Goal: Complete application form: Complete application form

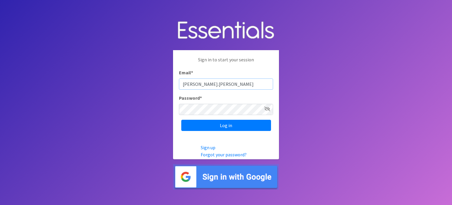
type input "shantelle.allison"
click at [225, 125] on input "Log in" at bounding box center [226, 124] width 90 height 11
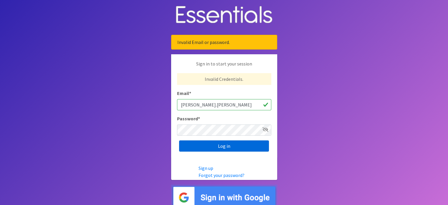
click at [222, 147] on input "Log in" at bounding box center [224, 145] width 90 height 11
click at [214, 105] on input "shantelle.allison" at bounding box center [224, 104] width 94 height 11
type input "[PERSON_NAME][EMAIL_ADDRESS][PERSON_NAME][DOMAIN_NAME]"
click at [213, 144] on input "Log in" at bounding box center [224, 145] width 90 height 11
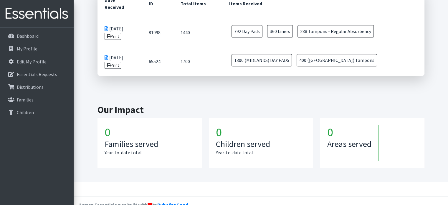
scroll to position [292, 0]
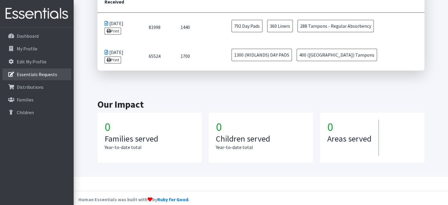
click at [26, 77] on p "Essentials Requests" at bounding box center [37, 74] width 40 height 6
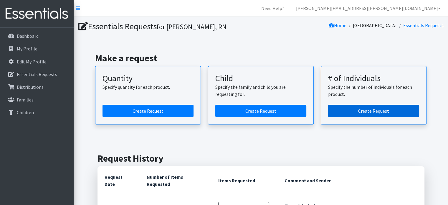
click at [384, 109] on link "Create Request" at bounding box center [373, 110] width 91 height 12
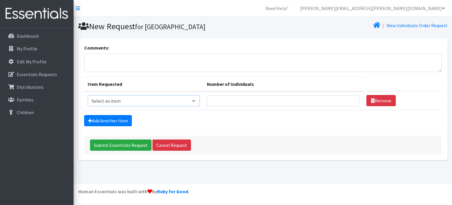
click at [197, 99] on select "Select an item Adult Period Pack Student Period Pack" at bounding box center [144, 100] width 112 height 11
type input "1"
click at [349, 97] on input "1" at bounding box center [283, 100] width 152 height 11
click at [93, 59] on textarea "Comments:" at bounding box center [263, 63] width 358 height 18
type textarea "I"
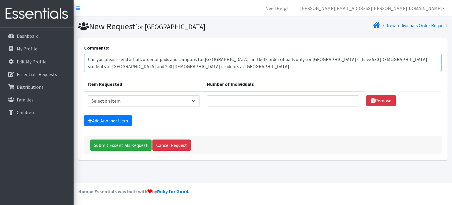
click at [389, 58] on textarea "Can you please send a bulk order of pads and tampons for Crestwood High School …" at bounding box center [263, 63] width 358 height 18
click at [319, 67] on textarea "Can you please send a bulk order of pads and tampons for Crestwood High School …" at bounding box center [263, 63] width 358 height 18
type textarea "Can you please send a bulk order of pads and tampons for Crestwood High School …"
type input "1"
click at [349, 99] on input "1" at bounding box center [283, 100] width 152 height 11
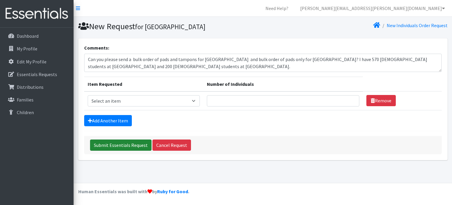
click at [117, 144] on input "Submit Essentials Request" at bounding box center [121, 144] width 62 height 11
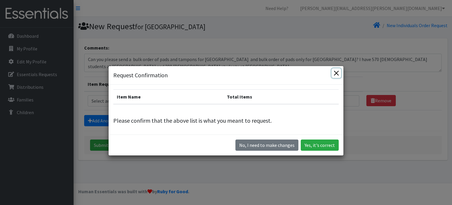
click at [335, 73] on button "Close" at bounding box center [336, 72] width 9 height 9
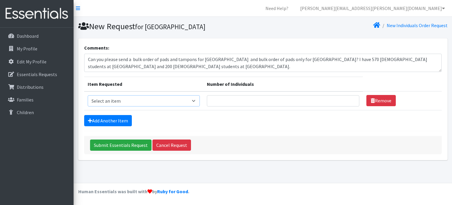
click at [197, 100] on select "Select an item Adult Period Pack Student Period Pack" at bounding box center [144, 100] width 112 height 11
click at [217, 115] on div "Add Another Item" at bounding box center [263, 120] width 358 height 11
click at [349, 97] on input "4" at bounding box center [283, 100] width 152 height 11
click at [350, 100] on input "661" at bounding box center [283, 100] width 152 height 11
click at [350, 100] on input "730" at bounding box center [283, 100] width 152 height 11
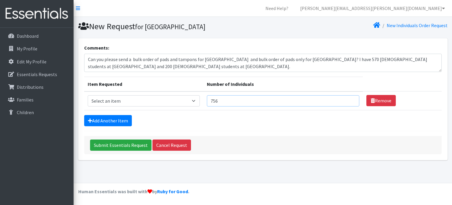
click at [350, 99] on input "756" at bounding box center [283, 100] width 152 height 11
click at [350, 99] on input "758" at bounding box center [283, 100] width 152 height 11
click at [350, 99] on input "759" at bounding box center [283, 100] width 152 height 11
click at [350, 99] on input "760" at bounding box center [283, 100] width 152 height 11
click at [349, 99] on input "761" at bounding box center [283, 100] width 152 height 11
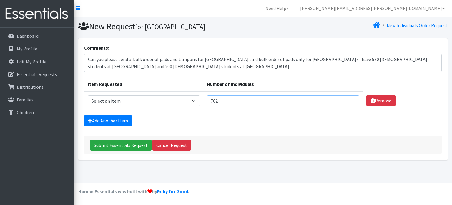
click at [349, 99] on input "762" at bounding box center [283, 100] width 152 height 11
click at [349, 99] on input "763" at bounding box center [283, 100] width 152 height 11
click at [349, 99] on input "764" at bounding box center [283, 100] width 152 height 11
click at [349, 99] on input "765" at bounding box center [283, 100] width 152 height 11
click at [349, 99] on input "766" at bounding box center [283, 100] width 152 height 11
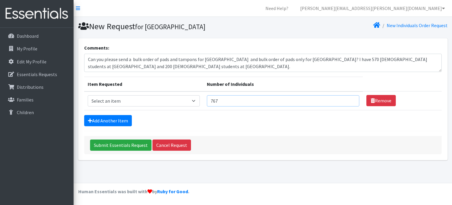
click at [349, 99] on input "767" at bounding box center [283, 100] width 152 height 11
click at [349, 99] on input "768" at bounding box center [283, 100] width 152 height 11
click at [349, 99] on input "769" at bounding box center [283, 100] width 152 height 11
type input "770"
click at [349, 99] on input "770" at bounding box center [283, 100] width 152 height 11
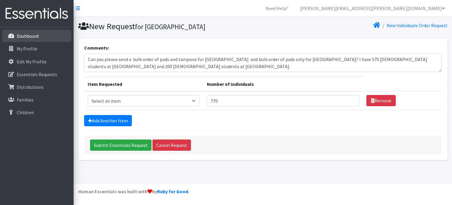
click at [21, 34] on p "Dashboard" at bounding box center [28, 36] width 22 height 6
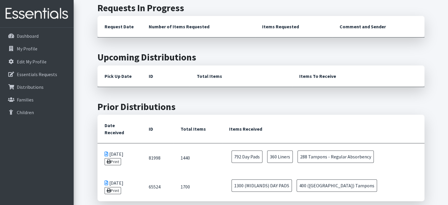
scroll to position [147, 0]
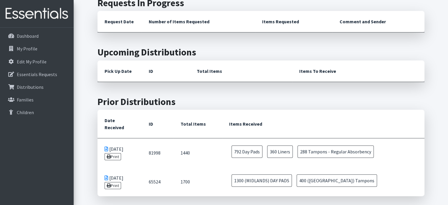
click at [105, 146] on icon at bounding box center [106, 148] width 4 height 5
click at [106, 175] on icon at bounding box center [106, 177] width 4 height 5
click at [26, 87] on p "Distributions" at bounding box center [30, 87] width 27 height 6
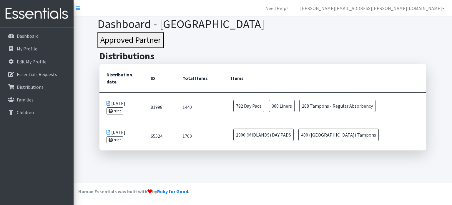
click at [107, 102] on icon at bounding box center [109, 103] width 4 height 5
click at [108, 132] on icon at bounding box center [109, 131] width 4 height 5
click at [27, 35] on p "Dashboard" at bounding box center [28, 36] width 22 height 6
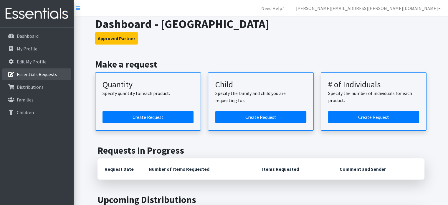
click at [33, 74] on p "Essentials Requests" at bounding box center [37, 74] width 40 height 6
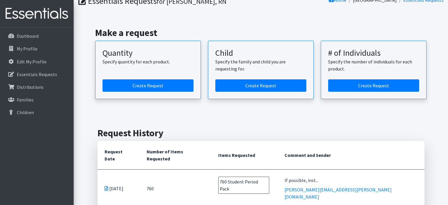
scroll to position [21, 0]
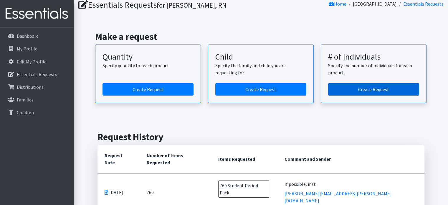
click at [390, 88] on link "Create Request" at bounding box center [373, 89] width 91 height 12
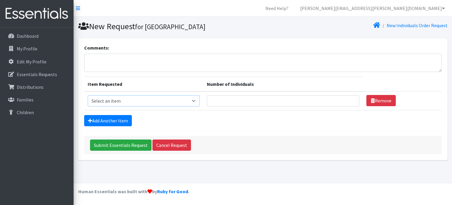
click at [199, 99] on select "Select an item Adult Period Pack Student Period Pack" at bounding box center [144, 100] width 112 height 11
select select "7757"
click at [88, 95] on select "Select an item Adult Period Pack Student Period Pack" at bounding box center [144, 100] width 112 height 11
click at [217, 100] on input "Number of Individuals" at bounding box center [283, 100] width 152 height 11
type input "770"
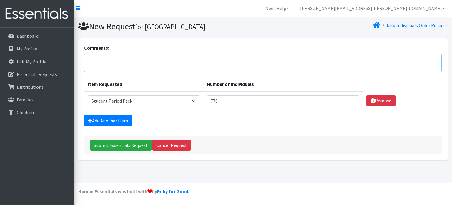
click at [87, 58] on textarea "Comments:" at bounding box center [263, 63] width 358 height 18
type textarea "C"
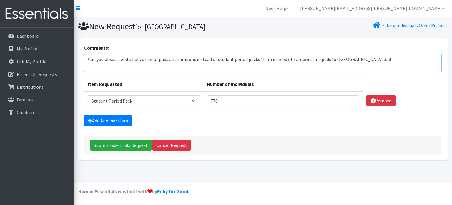
click at [292, 58] on textarea "Can you please send a bulk order of pads and tampons instead of student period …" at bounding box center [263, 63] width 358 height 18
click at [288, 57] on textarea "Can you please send a bulk order of pads and tampons instead of student period …" at bounding box center [263, 63] width 358 height 18
click at [402, 58] on textarea "Can you please send a bulk order of pads and tampons instead of student period …" at bounding box center [263, 63] width 358 height 18
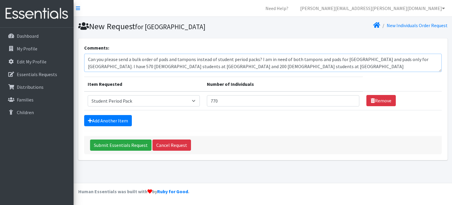
click at [267, 64] on textarea "Can you please send a bulk order of pads and tampons instead of student period …" at bounding box center [263, 63] width 358 height 18
click at [364, 65] on textarea "Can you please send a bulk order of pads and tampons instead of student period …" at bounding box center [263, 63] width 358 height 18
click at [267, 66] on textarea "Can you please send a bulk order of pads and tampons instead of student period …" at bounding box center [263, 63] width 358 height 18
click at [273, 80] on th "Number of Individuals" at bounding box center [283, 84] width 160 height 15
click at [367, 64] on textarea "Can you please send a bulk order of pads and tampons instead of student period …" at bounding box center [263, 63] width 358 height 18
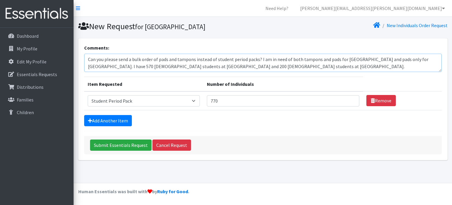
click at [230, 56] on textarea "Can you please send a bulk order of pads and tampons instead of student period …" at bounding box center [263, 63] width 358 height 18
drag, startPoint x: 117, startPoint y: 66, endPoint x: 83, endPoint y: 65, distance: 33.9
click at [83, 65] on div "Comments: Can you please send a bulk order of pads and tampons instead of perio…" at bounding box center [262, 99] width 369 height 122
drag, startPoint x: 243, startPoint y: 58, endPoint x: 440, endPoint y: 61, distance: 197.2
click at [440, 61] on textarea "Can you please send a bulk order of pads and tampons instead of period packs? I…" at bounding box center [263, 63] width 358 height 18
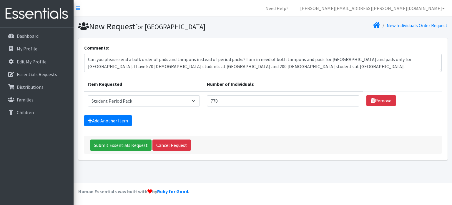
click at [352, 77] on th "Number of Individuals" at bounding box center [283, 84] width 160 height 15
drag, startPoint x: 117, startPoint y: 64, endPoint x: 338, endPoint y: 66, distance: 221.0
click at [338, 66] on textarea "Can you please send a bulk order of pads and tampons instead of period packs? I…" at bounding box center [263, 63] width 358 height 18
drag, startPoint x: 311, startPoint y: 62, endPoint x: 297, endPoint y: 75, distance: 19.0
click at [297, 75] on form "Comments: Can you please send a bulk order of pads and tampons instead of perio…" at bounding box center [263, 99] width 358 height 110
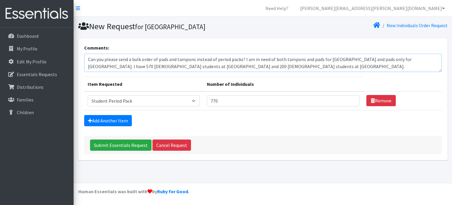
drag, startPoint x: 335, startPoint y: 66, endPoint x: 117, endPoint y: 62, distance: 219.0
click at [117, 62] on textarea "Can you please send a bulk order of pads and tampons instead of period packs? I…" at bounding box center [263, 63] width 358 height 18
drag, startPoint x: 335, startPoint y: 42, endPoint x: 330, endPoint y: 79, distance: 37.5
click at [330, 79] on th "Number of Individuals" at bounding box center [283, 84] width 160 height 15
drag, startPoint x: 335, startPoint y: 65, endPoint x: 118, endPoint y: 63, distance: 216.9
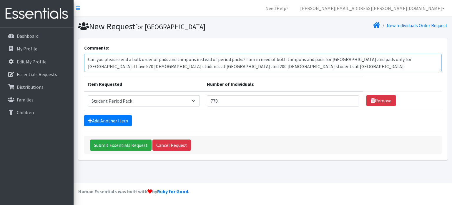
click at [118, 63] on textarea "Can you please send a bulk order of pads and tampons instead of period packs? I…" at bounding box center [263, 63] width 358 height 18
drag, startPoint x: 377, startPoint y: 65, endPoint x: 303, endPoint y: 82, distance: 75.5
click at [303, 82] on th "Number of Individuals" at bounding box center [283, 84] width 160 height 15
click at [242, 56] on textarea "Can you please send a bulk order of pads and tampons instead of period packs? I…" at bounding box center [263, 63] width 358 height 18
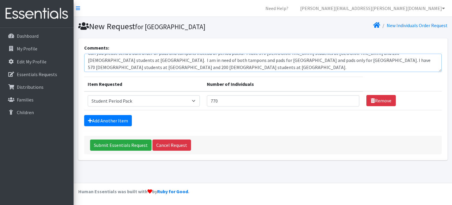
scroll to position [7, 0]
drag, startPoint x: 434, startPoint y: 66, endPoint x: 417, endPoint y: 64, distance: 17.3
click at [417, 64] on textarea "Can you please send a bulk order of pads and tampons instead of period packs? I…" at bounding box center [263, 63] width 358 height 18
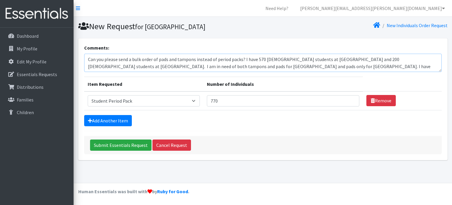
drag, startPoint x: 432, startPoint y: 66, endPoint x: 344, endPoint y: 72, distance: 88.5
click at [344, 72] on form "Comments: Can you please send a bulk order of pads and tampons instead of perio…" at bounding box center [263, 99] width 358 height 110
click at [90, 57] on textarea "Can you please send a bulk order of pads and tampons instead of period packs? I…" at bounding box center [263, 63] width 358 height 18
click at [88, 57] on textarea "can you please send a bulk order of pads and tampons instead of period packs? I…" at bounding box center [263, 63] width 358 height 18
click at [372, 66] on textarea "If possible, can you please send a bulk order of pads and tampons instead of pe…" at bounding box center [263, 63] width 358 height 18
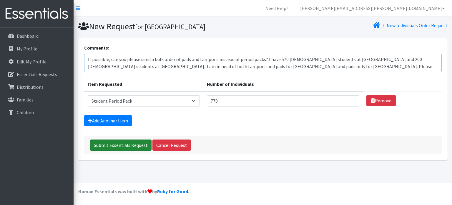
type textarea "If possible, can you please send a bulk order of pads and tampons instead of pe…"
click at [133, 143] on input "Submit Essentials Request" at bounding box center [121, 144] width 62 height 11
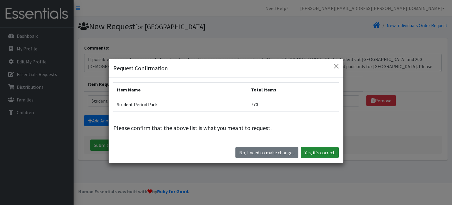
click at [314, 153] on button "Yes, it's correct" at bounding box center [320, 152] width 38 height 11
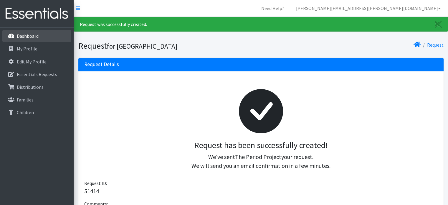
click at [14, 37] on icon at bounding box center [11, 35] width 8 height 5
